Goal: Transaction & Acquisition: Purchase product/service

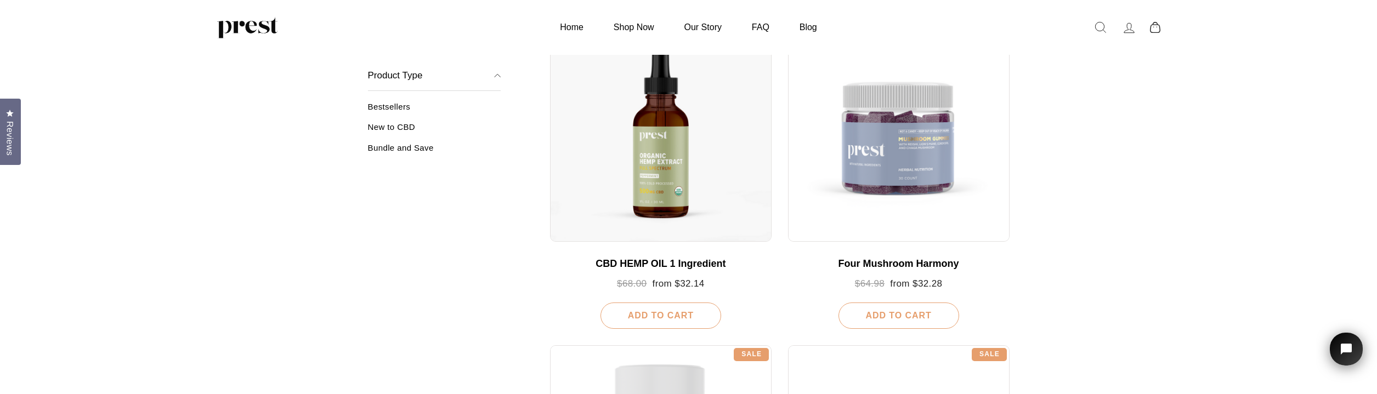
scroll to position [219, 0]
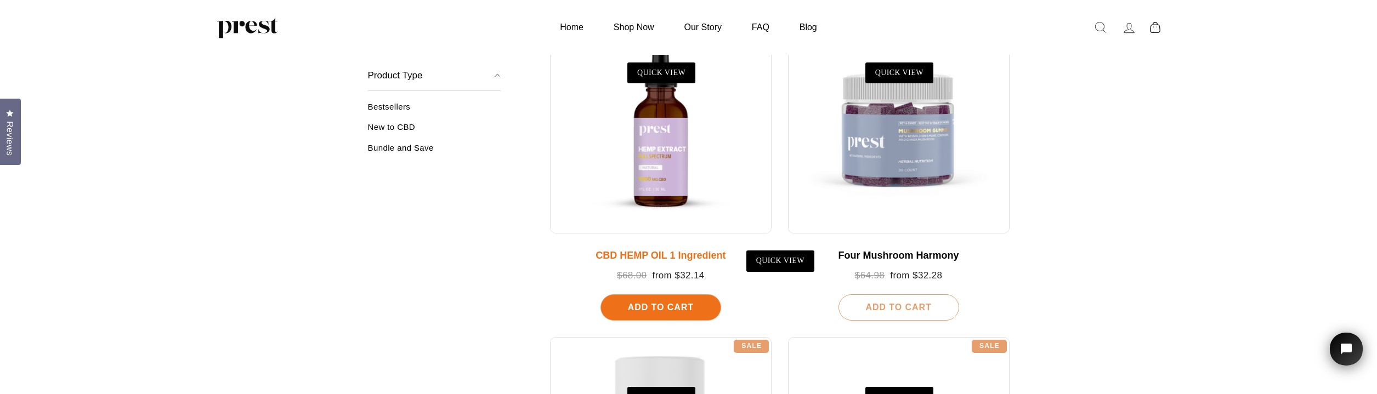
click at [666, 181] on div at bounding box center [660, 122] width 221 height 221
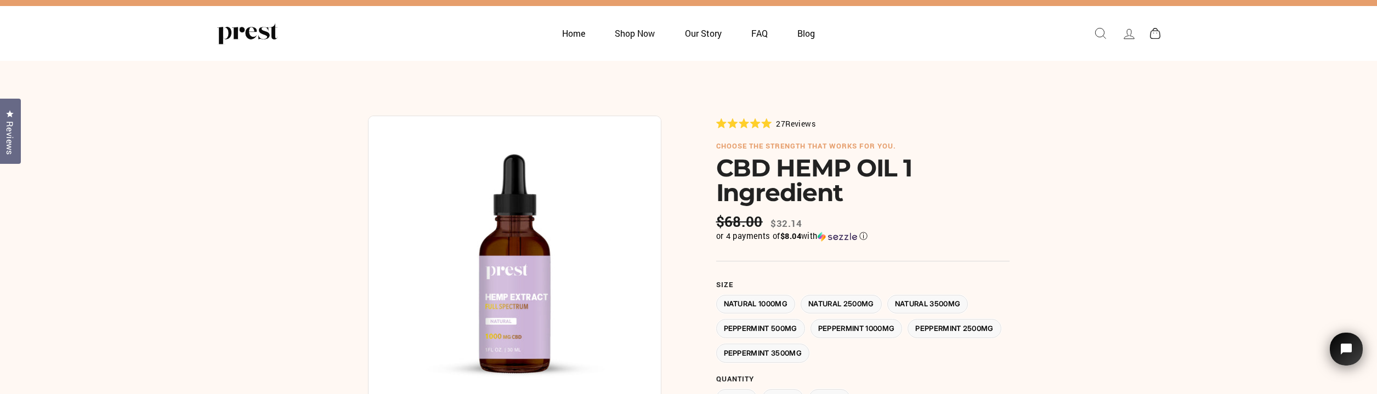
scroll to position [23, 0]
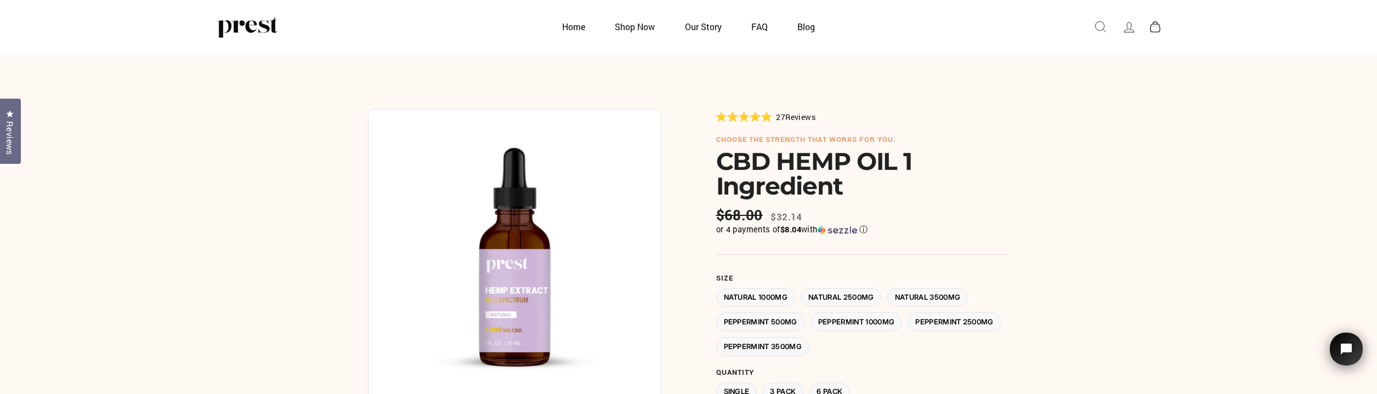
click at [810, 343] on label "Peppermint 3500MG" at bounding box center [763, 346] width 94 height 19
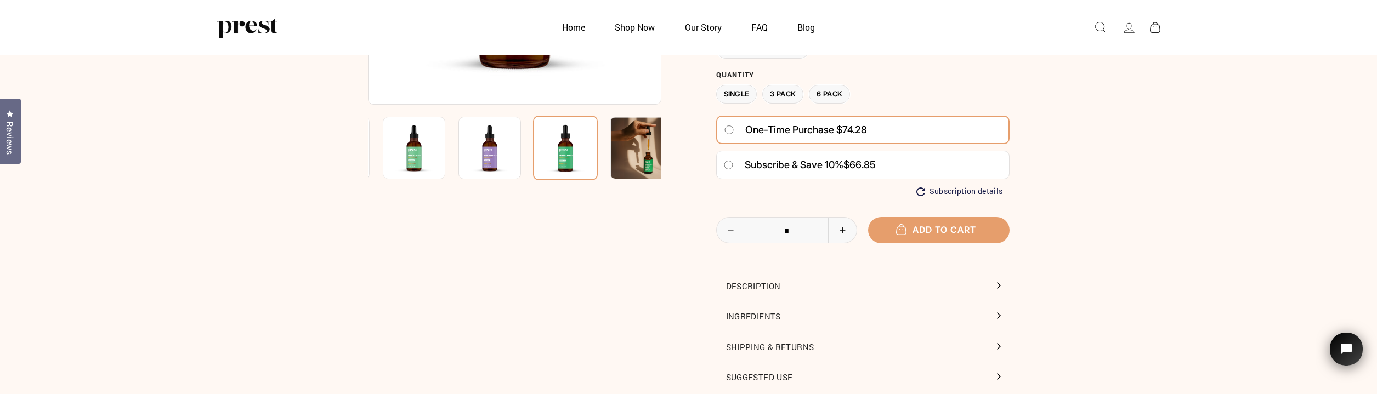
scroll to position [266, 0]
click at [740, 314] on button "Ingredients" at bounding box center [862, 316] width 293 height 30
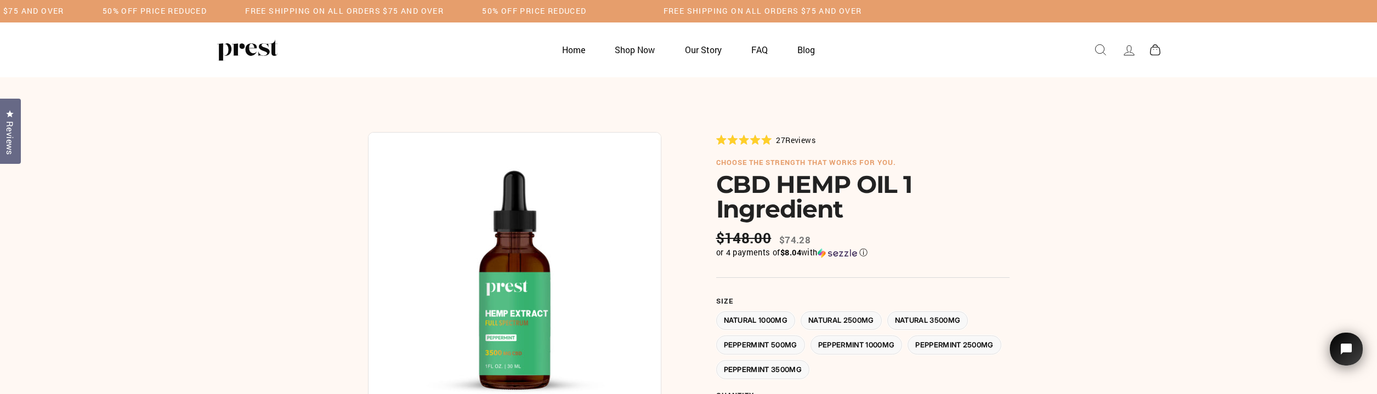
scroll to position [0, 0]
